Goal: Information Seeking & Learning: Get advice/opinions

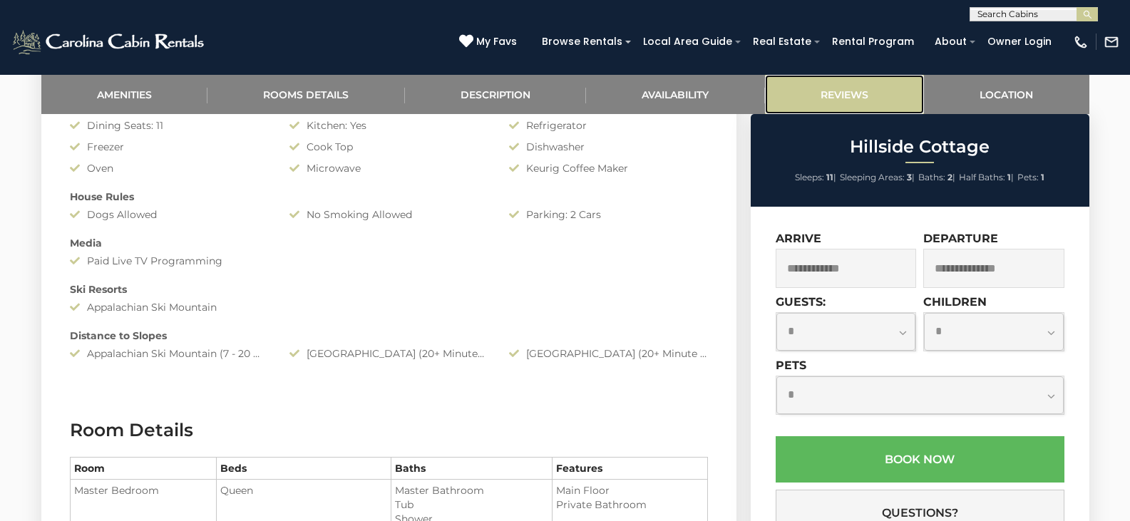
click at [805, 96] on link "Reviews" at bounding box center [845, 94] width 160 height 39
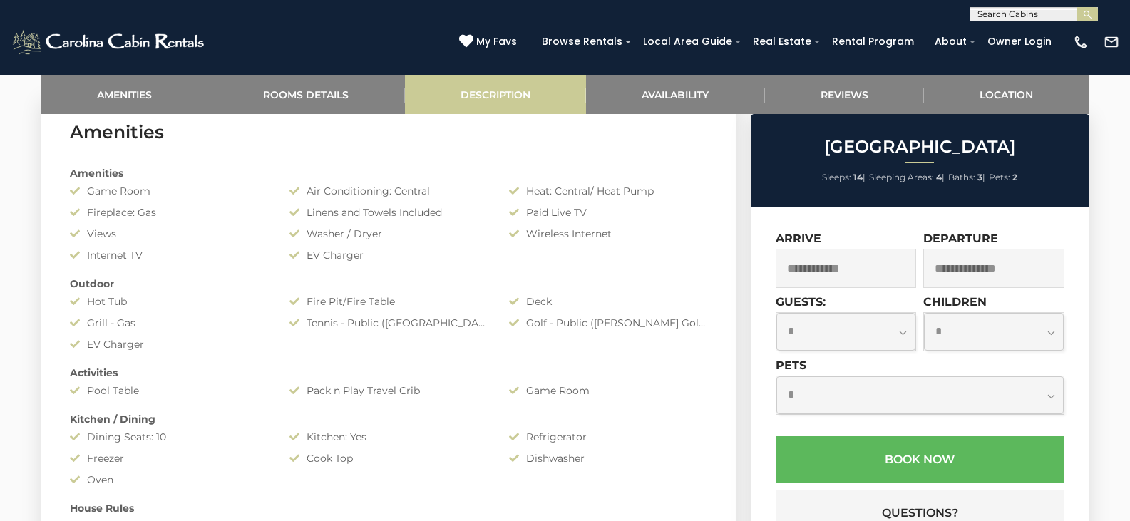
scroll to position [713, 0]
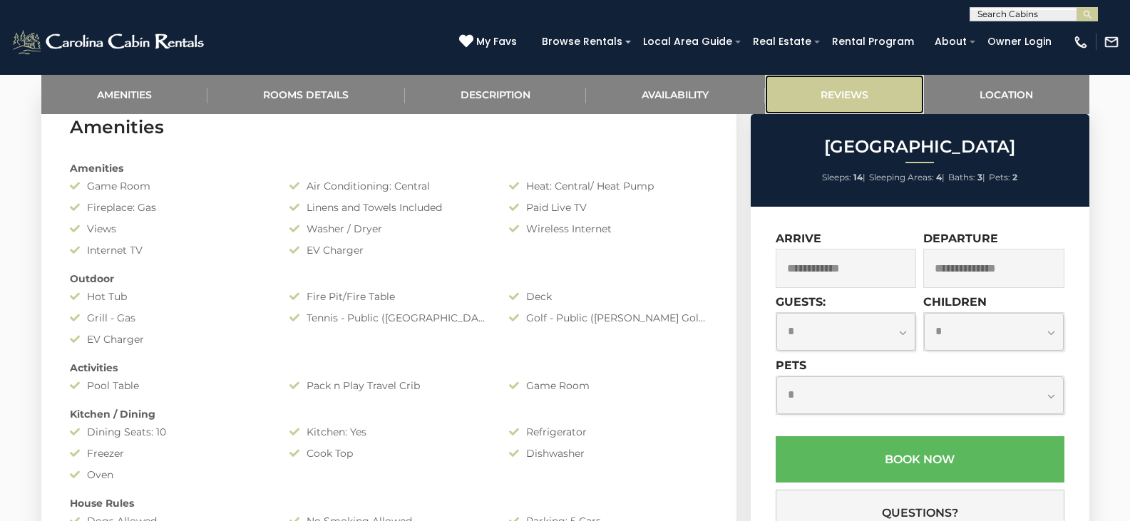
click at [816, 88] on link "Reviews" at bounding box center [845, 94] width 160 height 39
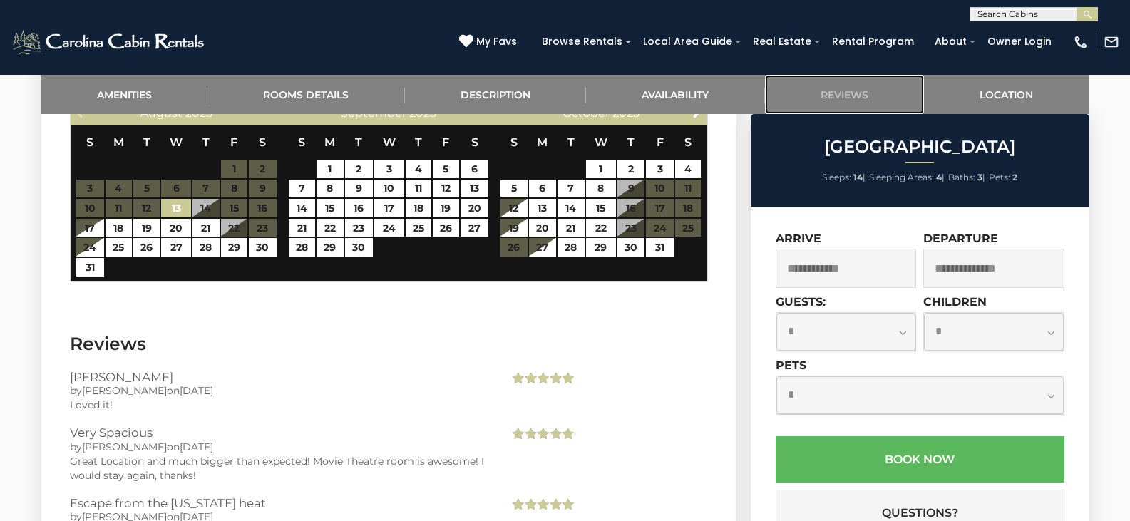
scroll to position [2879, 0]
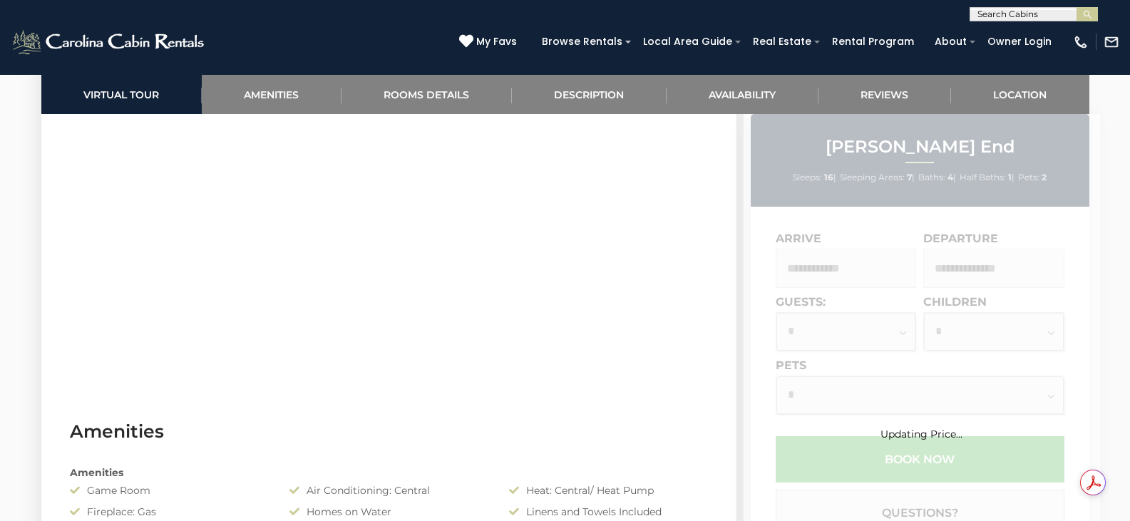
scroll to position [1069, 0]
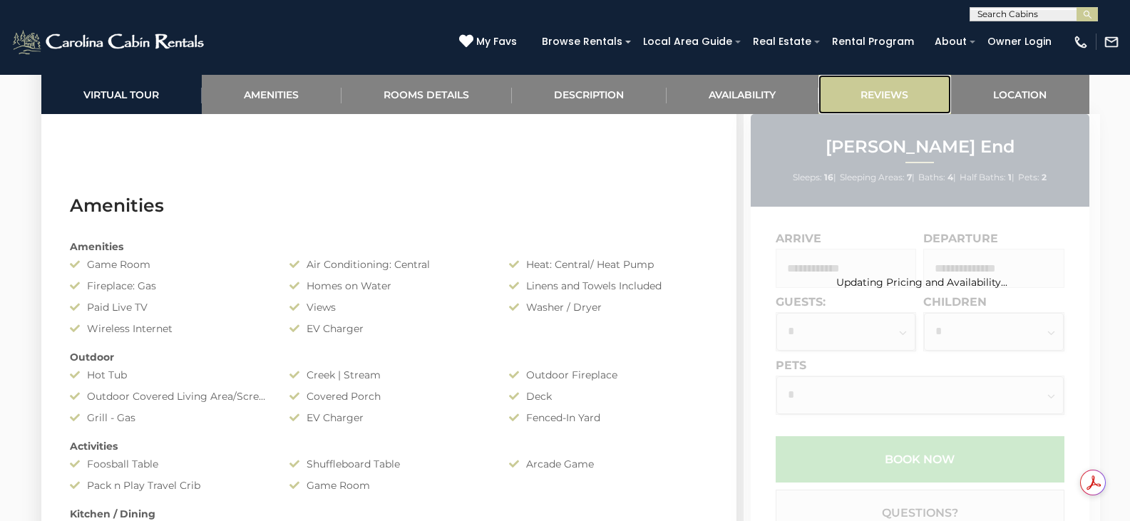
click at [917, 104] on link "Reviews" at bounding box center [884, 94] width 133 height 39
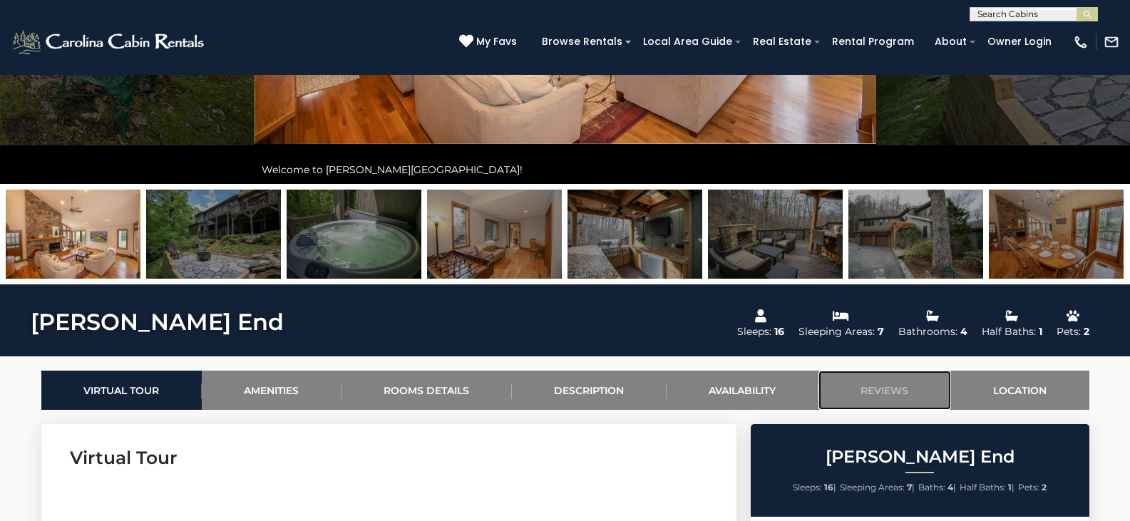
scroll to position [784, 0]
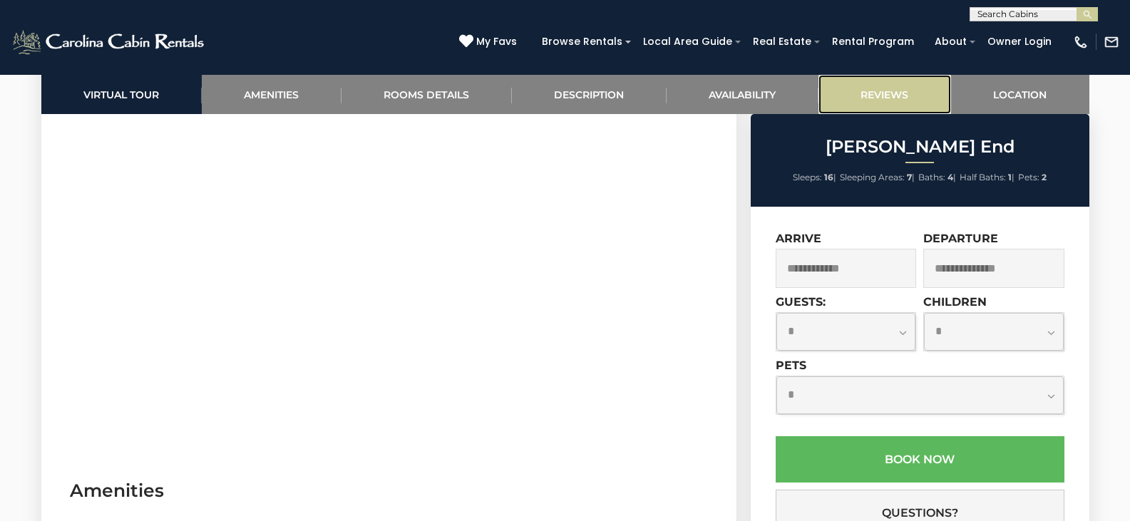
click at [887, 103] on link "Reviews" at bounding box center [884, 94] width 133 height 39
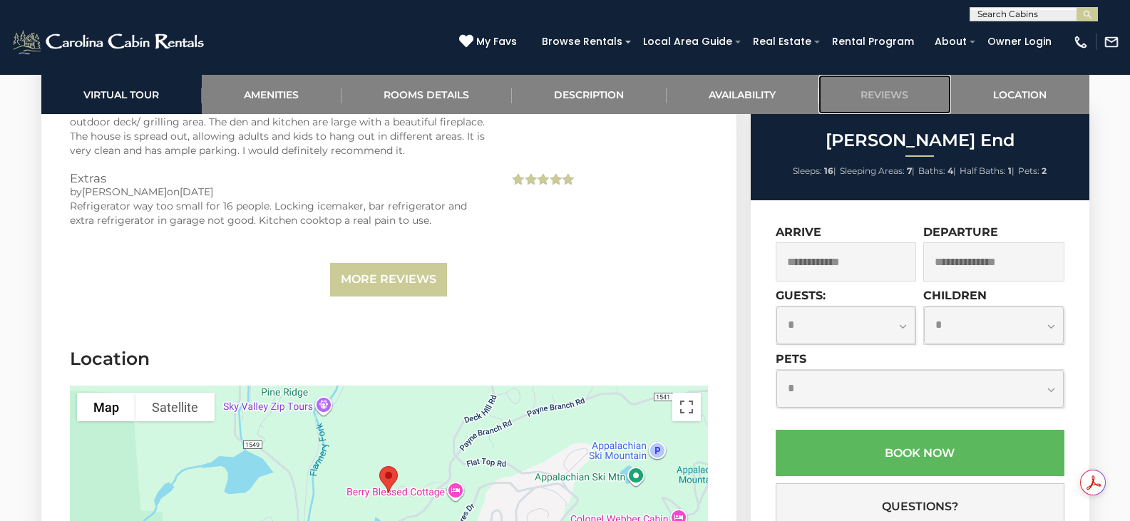
scroll to position [3949, 0]
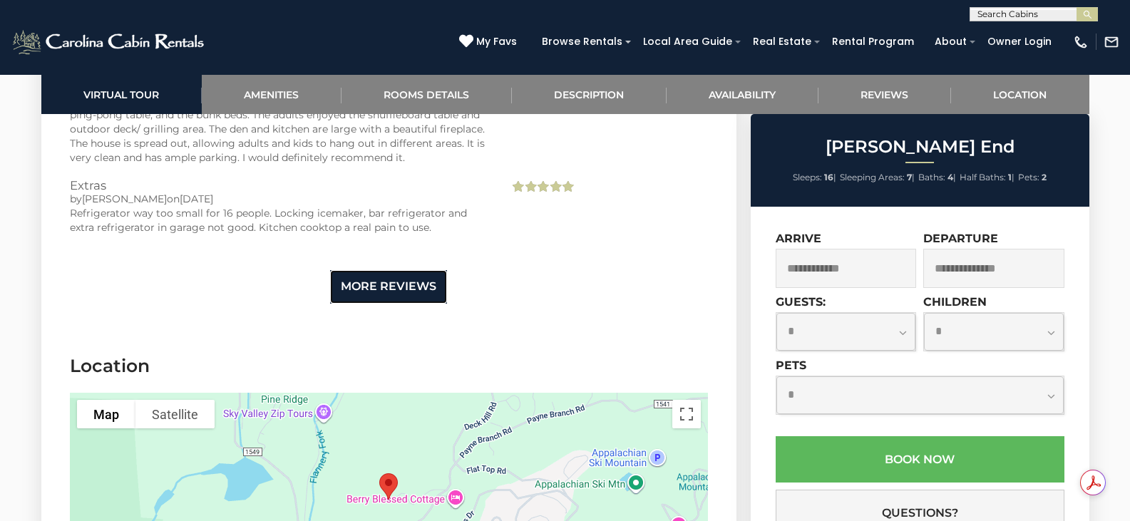
click at [419, 290] on link "More Reviews" at bounding box center [388, 286] width 117 height 33
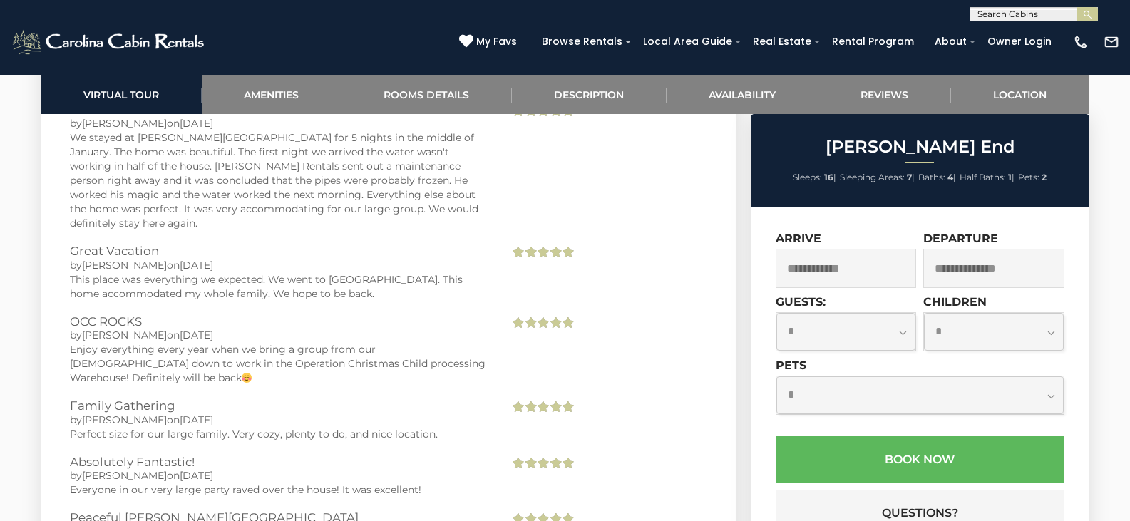
scroll to position [4519, 0]
